Goal: Transaction & Acquisition: Purchase product/service

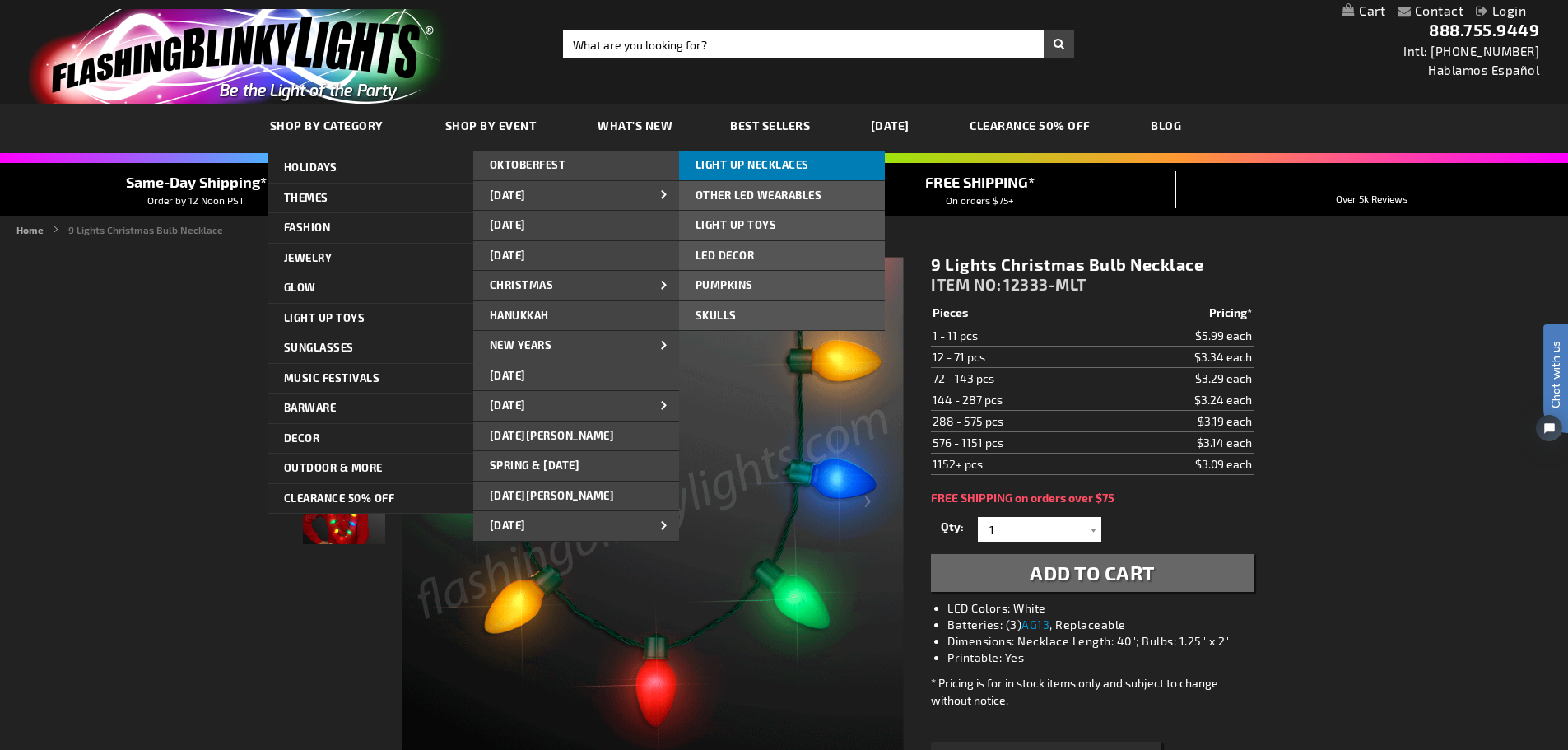
click at [734, 162] on span "LIGHT UP NECKLACES" at bounding box center [752, 164] width 113 height 13
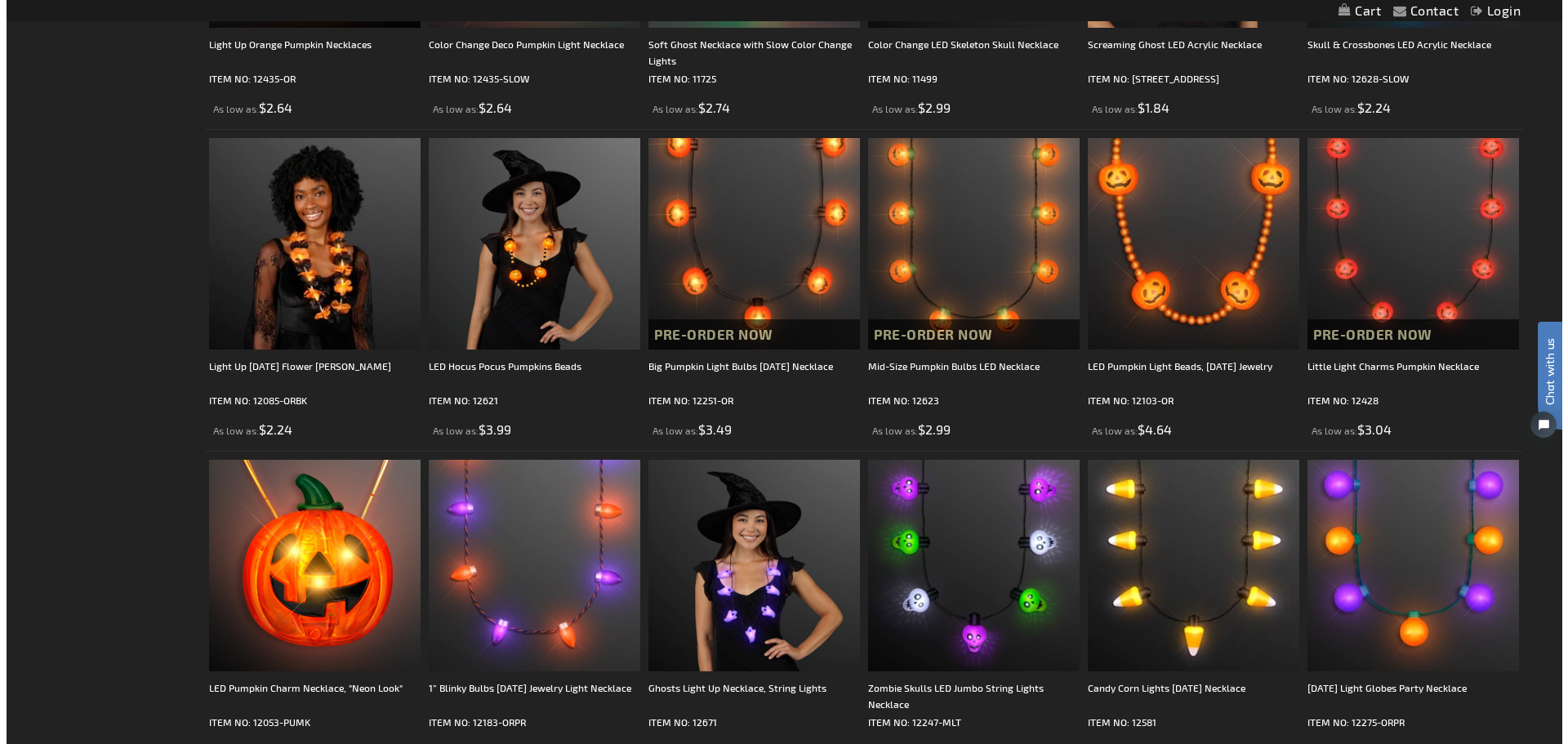
scroll to position [857, 0]
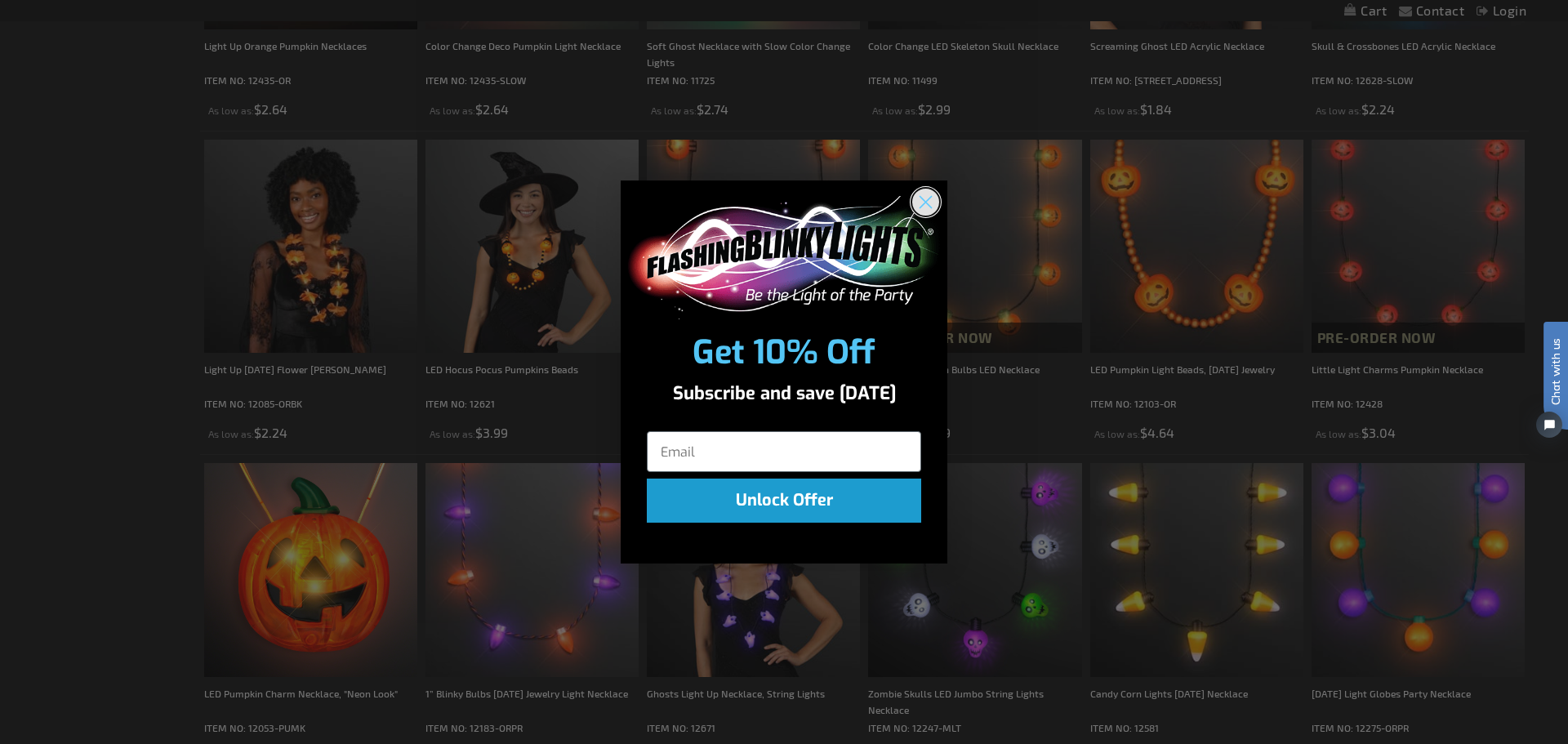
click at [933, 210] on circle "Close dialog" at bounding box center [925, 202] width 27 height 27
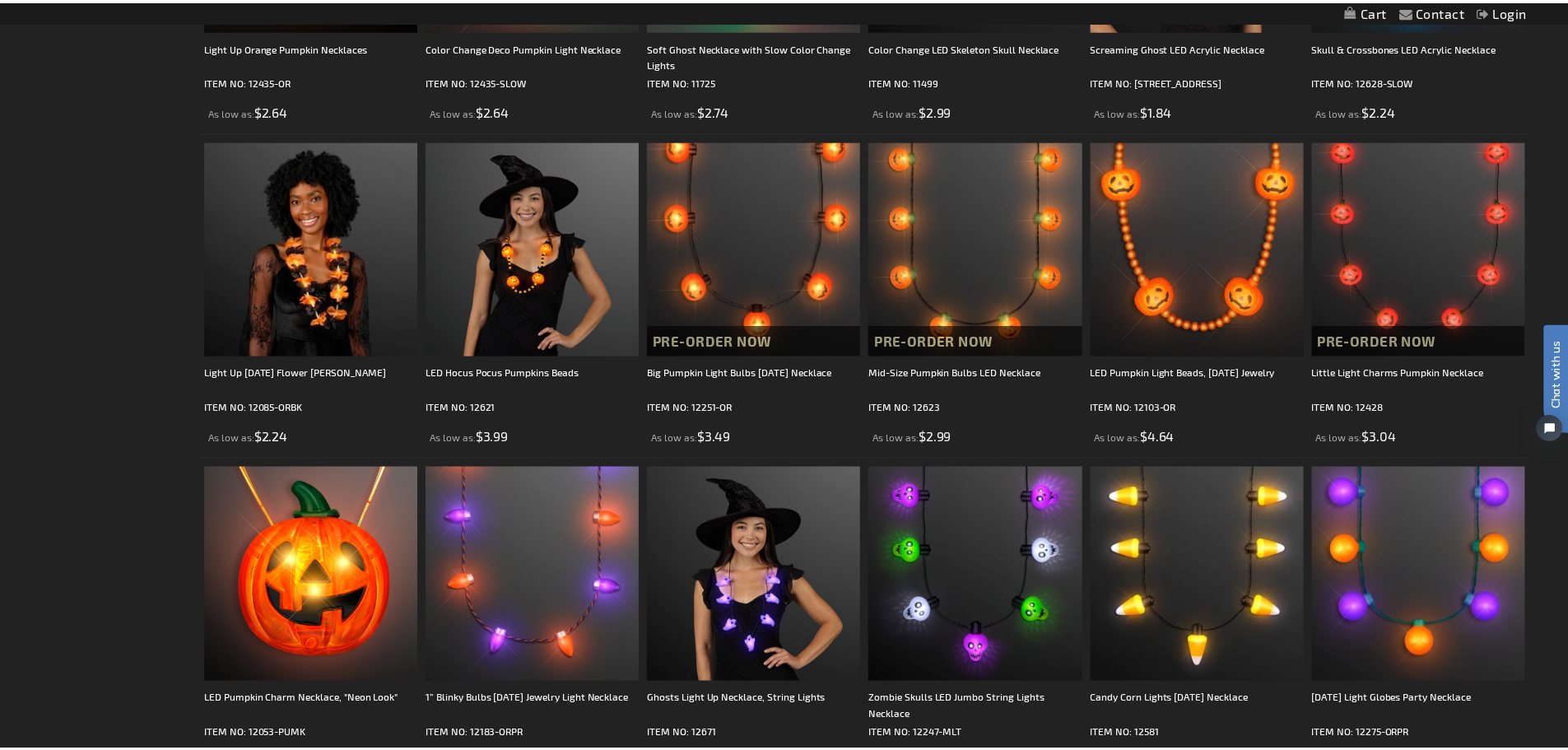
scroll to position [863, 0]
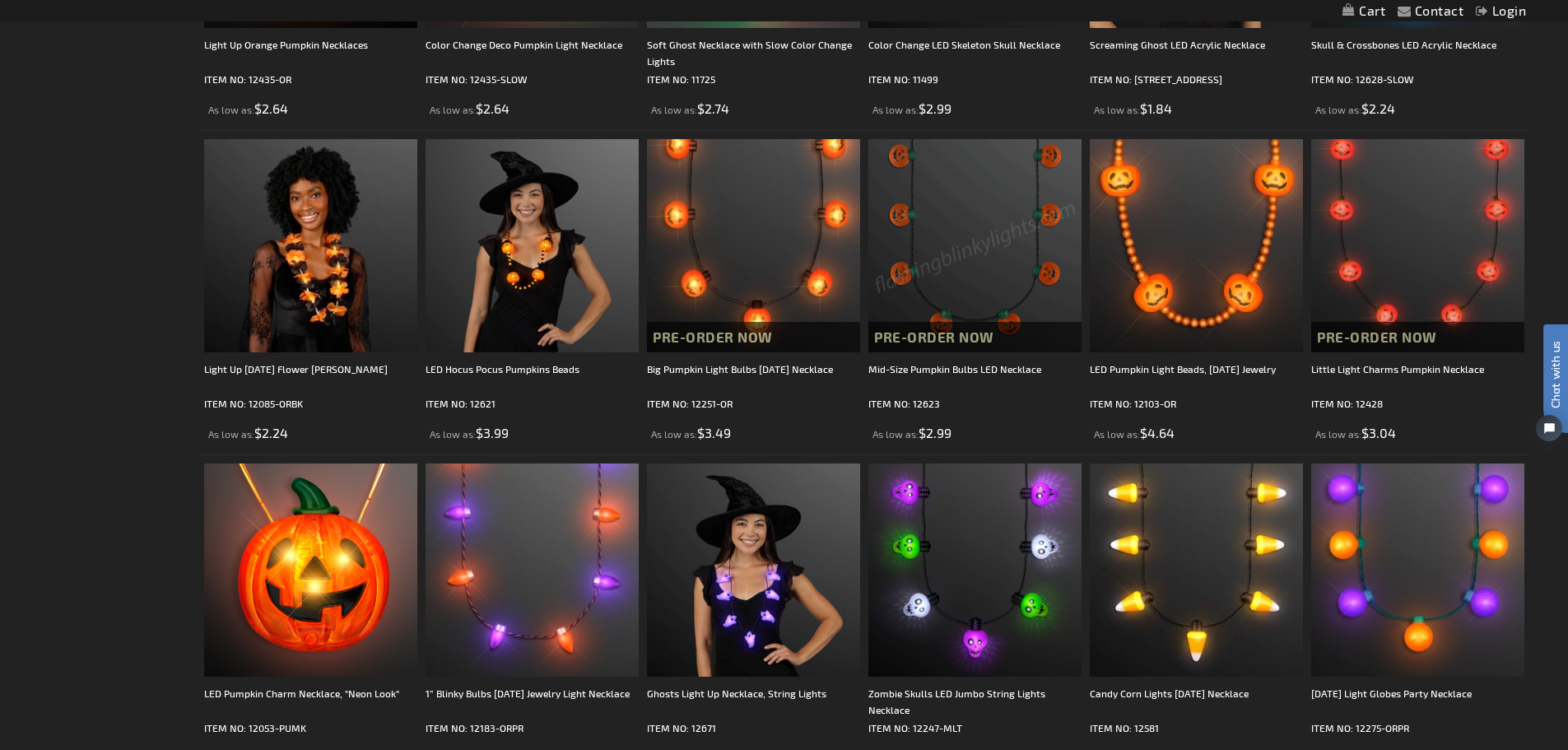
click at [940, 212] on img at bounding box center [975, 245] width 213 height 213
